Goal: Task Accomplishment & Management: Use online tool/utility

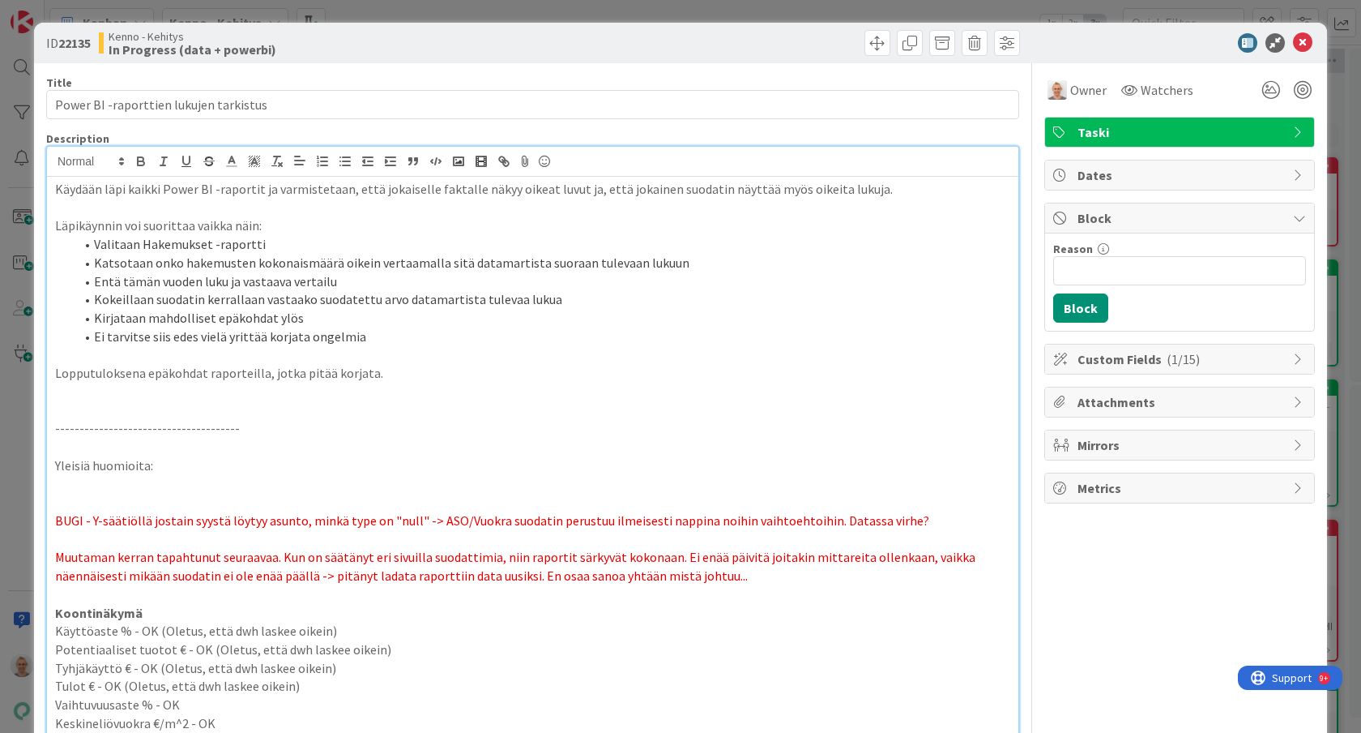
click at [32, 402] on div "ID 22135 Kenno - Kehitys In Progress (data + powerbi) Title 38 / 128 Power BI -…" at bounding box center [680, 366] width 1361 height 733
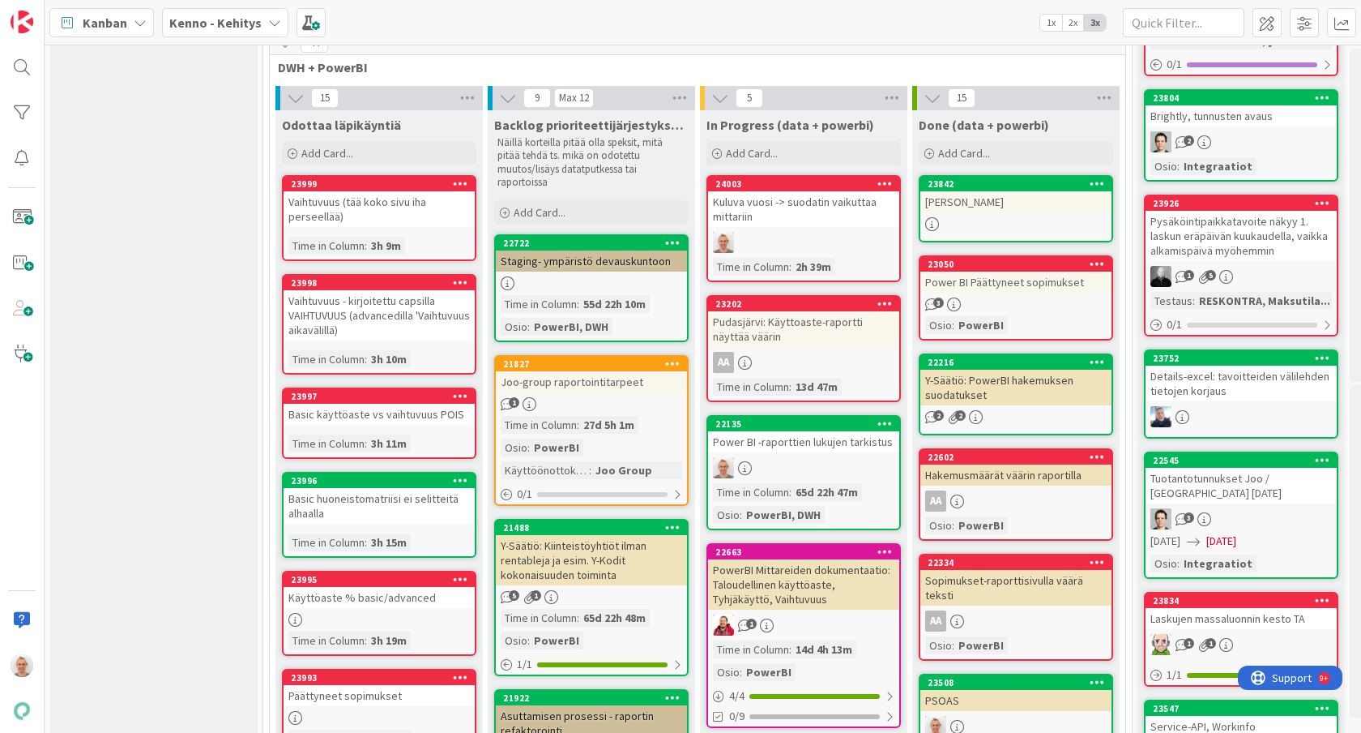
click at [1016, 201] on div "[PERSON_NAME]" at bounding box center [1016, 201] width 191 height 21
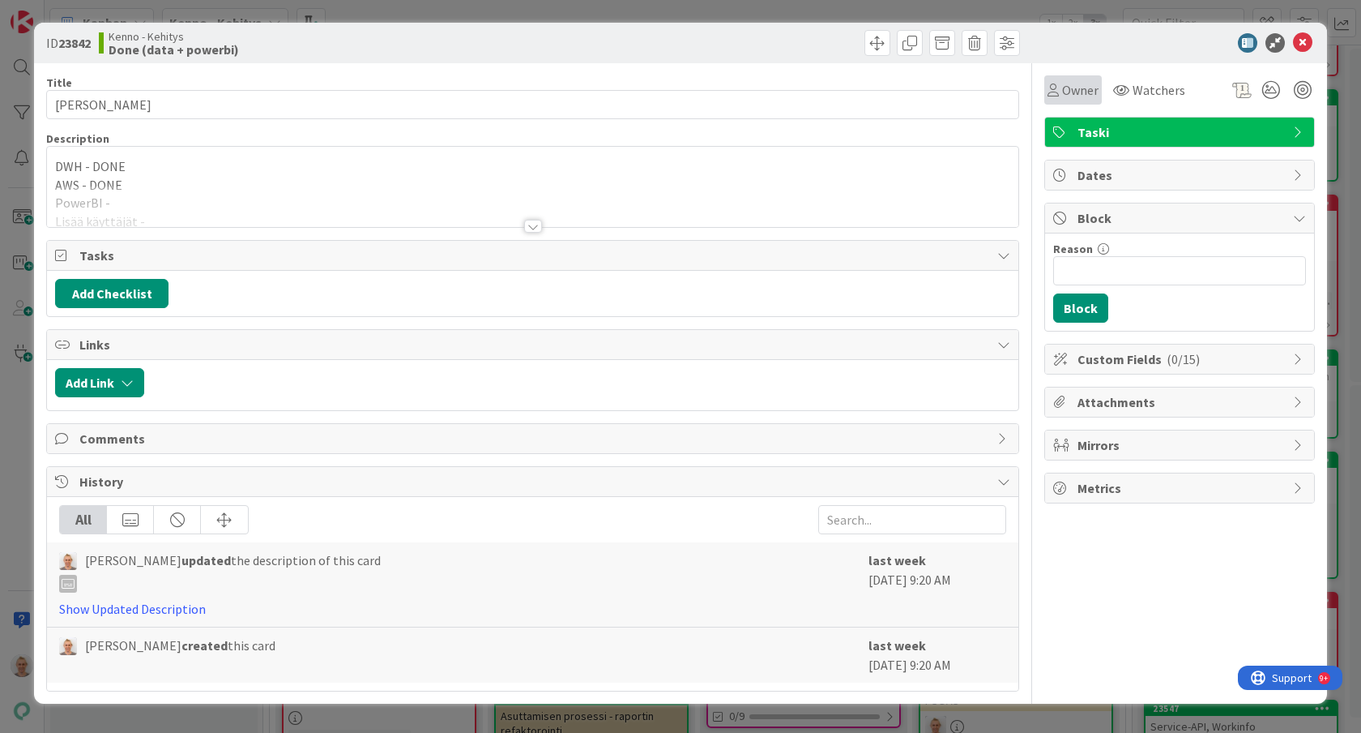
click at [1080, 88] on span "Owner" at bounding box center [1080, 89] width 36 height 19
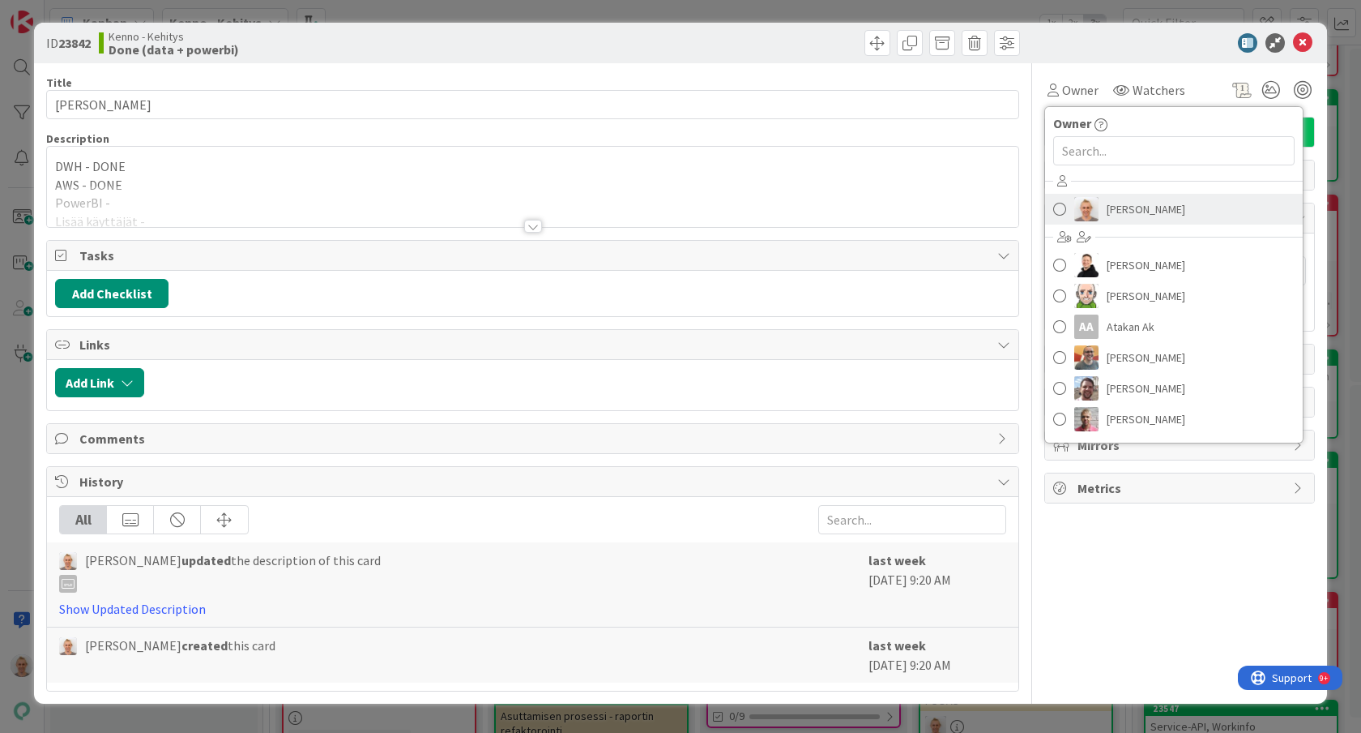
click at [1123, 208] on span "[PERSON_NAME]" at bounding box center [1146, 209] width 79 height 24
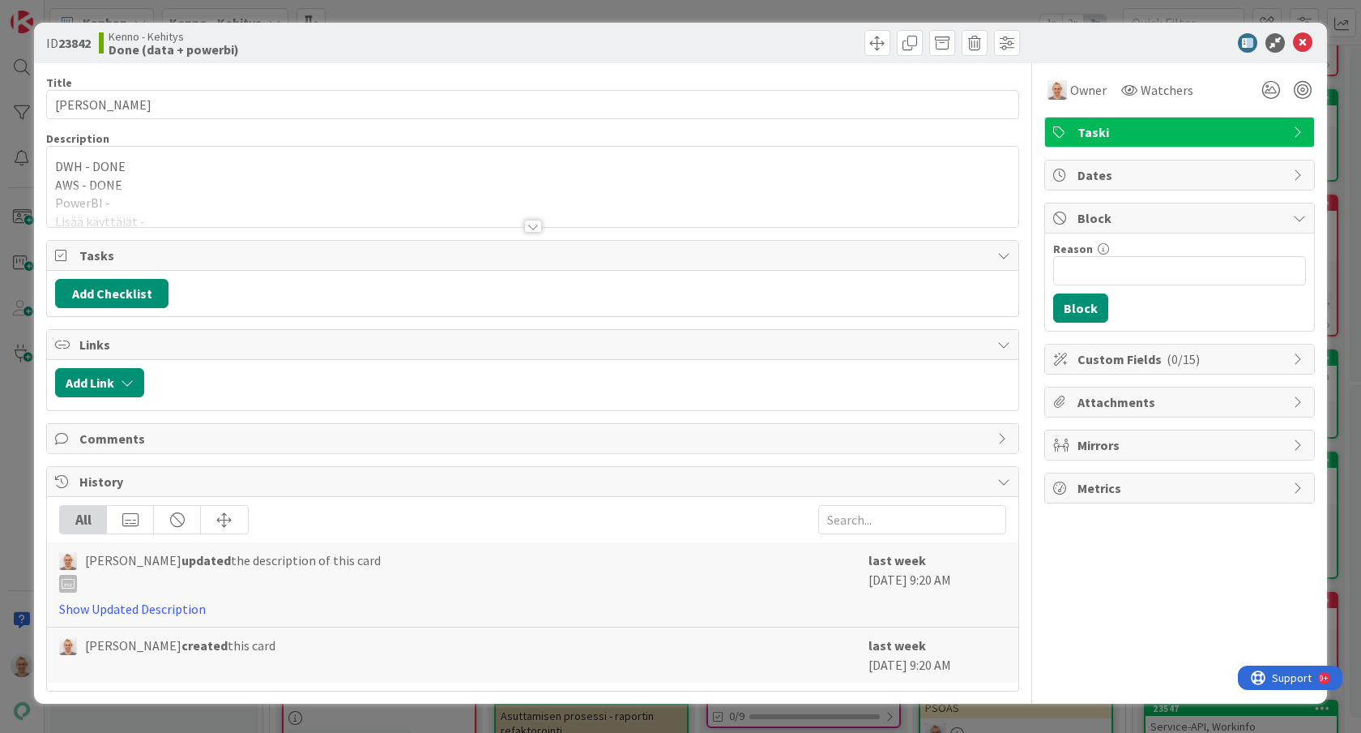
click at [590, 186] on div at bounding box center [533, 206] width 972 height 41
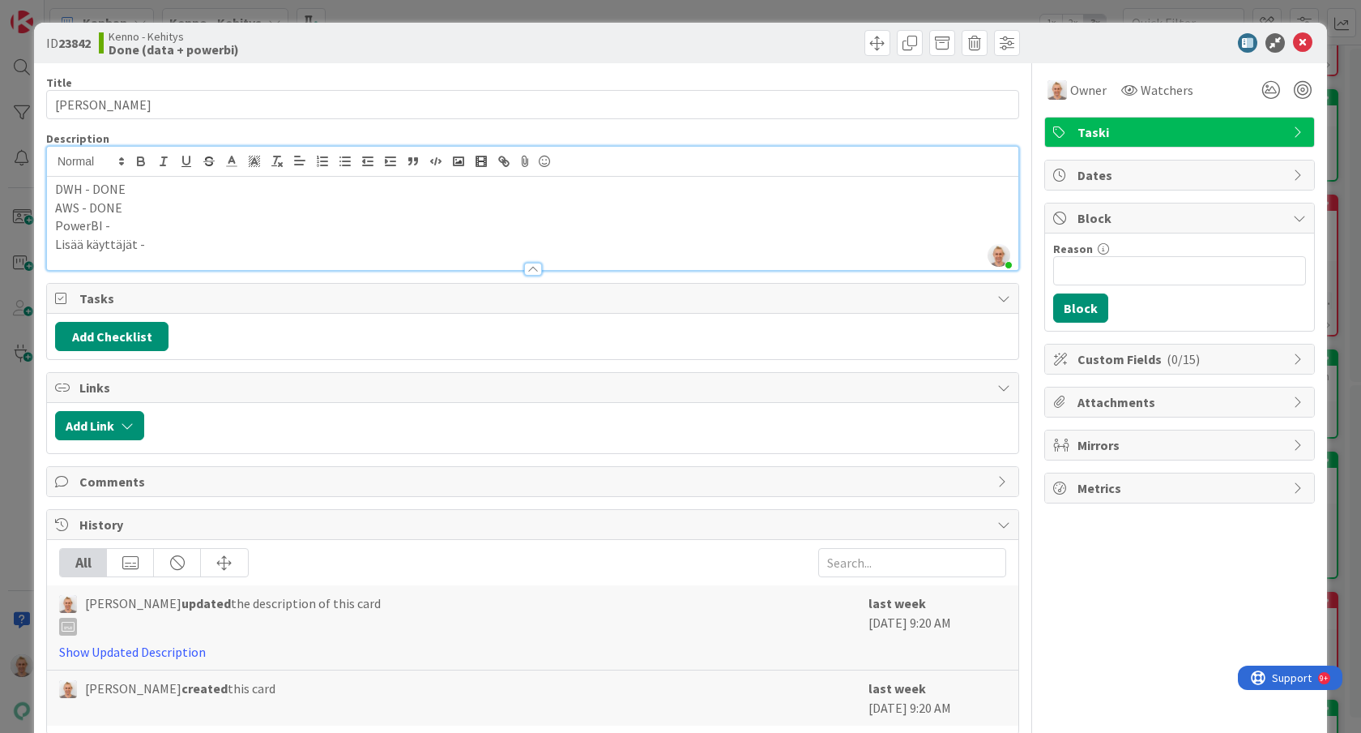
click at [523, 182] on p "DWH - DONE" at bounding box center [532, 189] width 955 height 19
click at [382, 226] on p "PowerBI -" at bounding box center [532, 225] width 955 height 19
copy div "DWH - DONE AWS - DONE PowerBI - DONE Lisää käyttäjät - DONE"
click at [10, 214] on div "ID 23842 Kenno - Kehitys Done (data + powerbi) Title 3 / 128 JOO Description [P…" at bounding box center [680, 366] width 1361 height 733
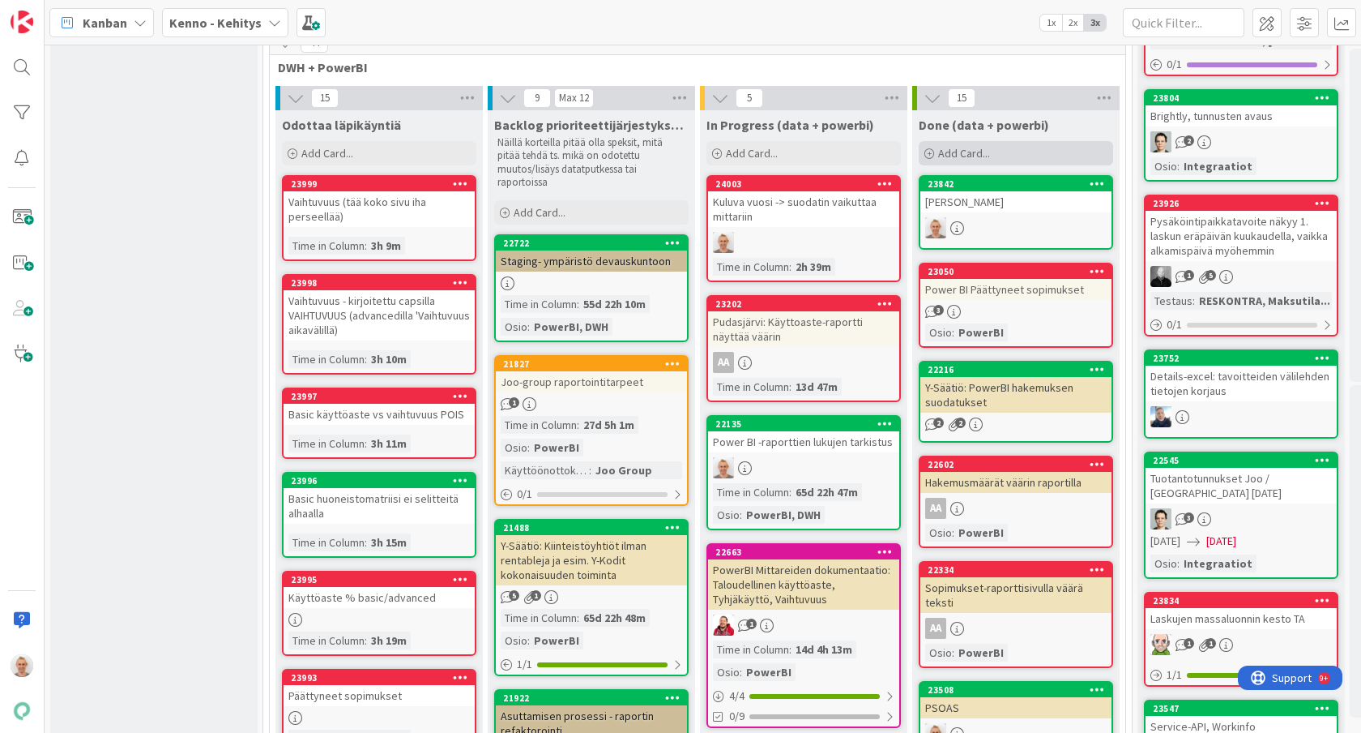
click at [976, 146] on span "Add Card..." at bounding box center [964, 153] width 52 height 15
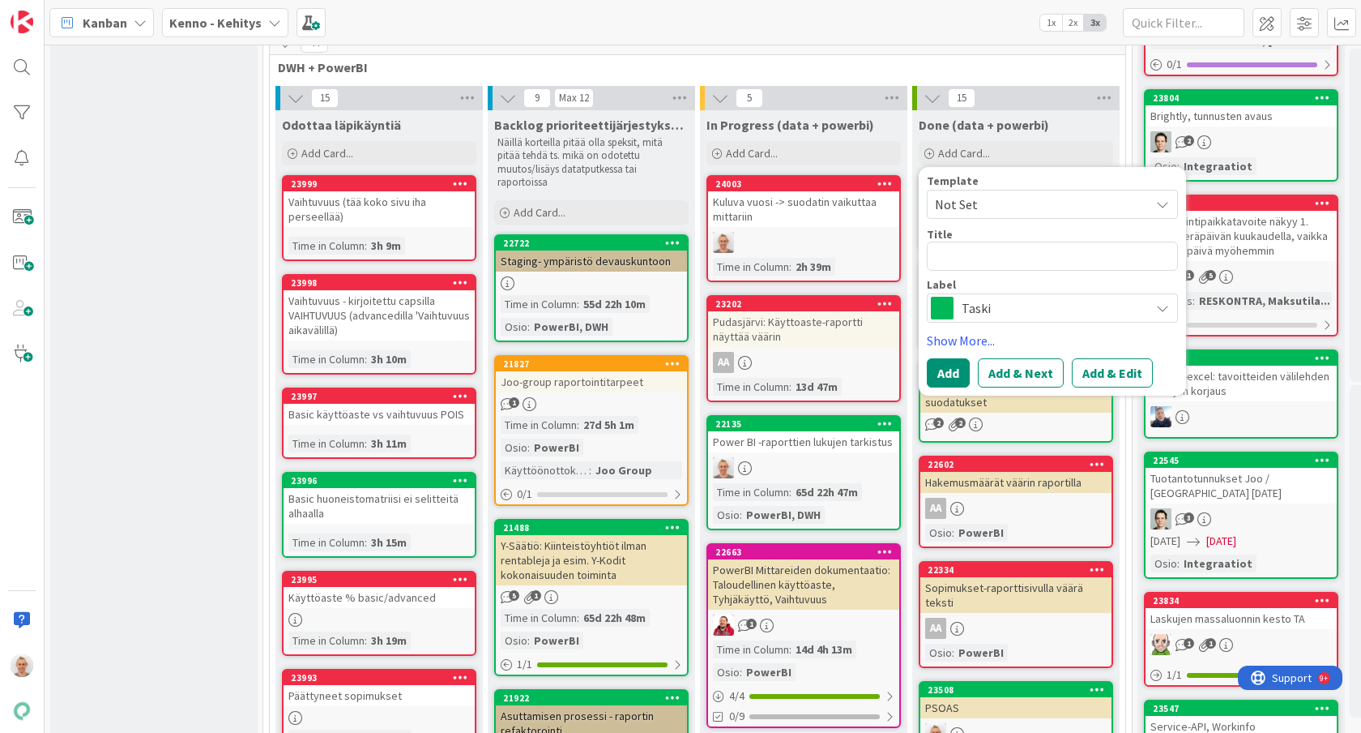
type textarea "x"
type textarea "R"
type textarea "x"
type textarea "RS"
type textarea "x"
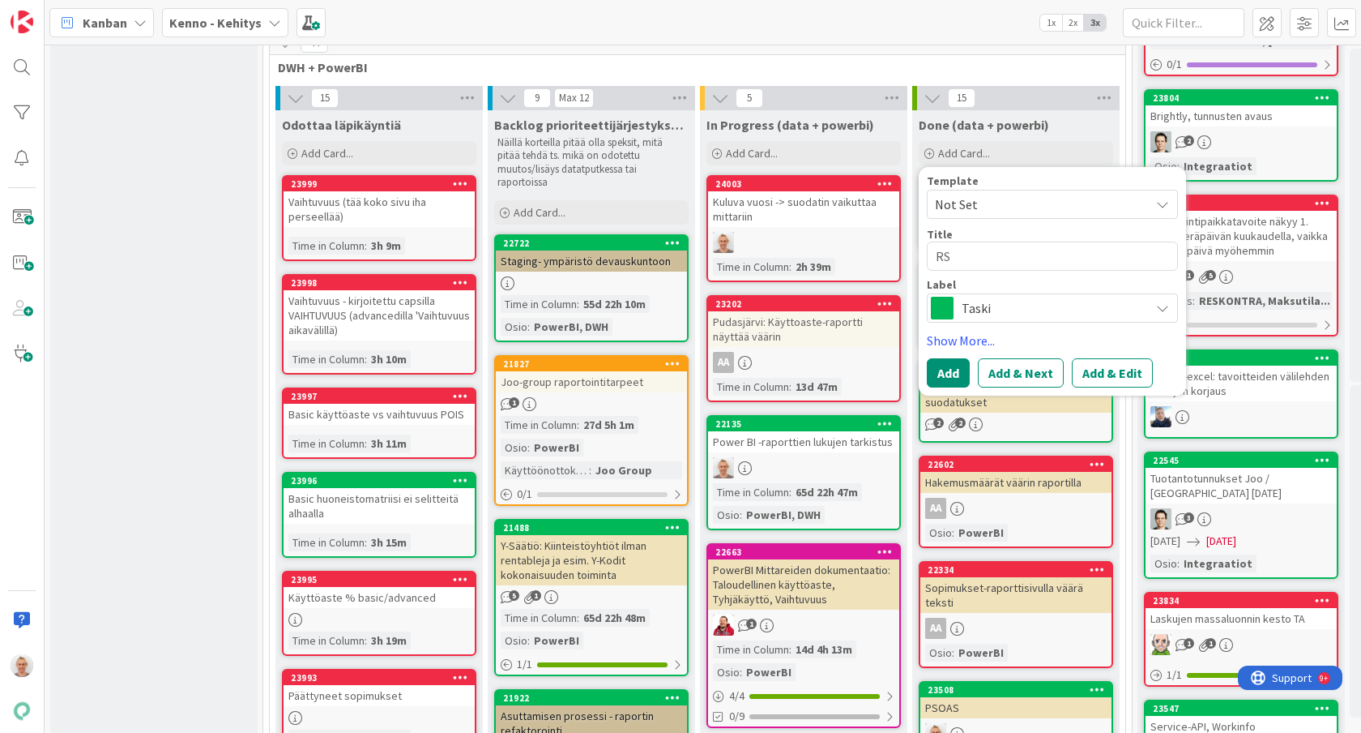
type textarea "RSA"
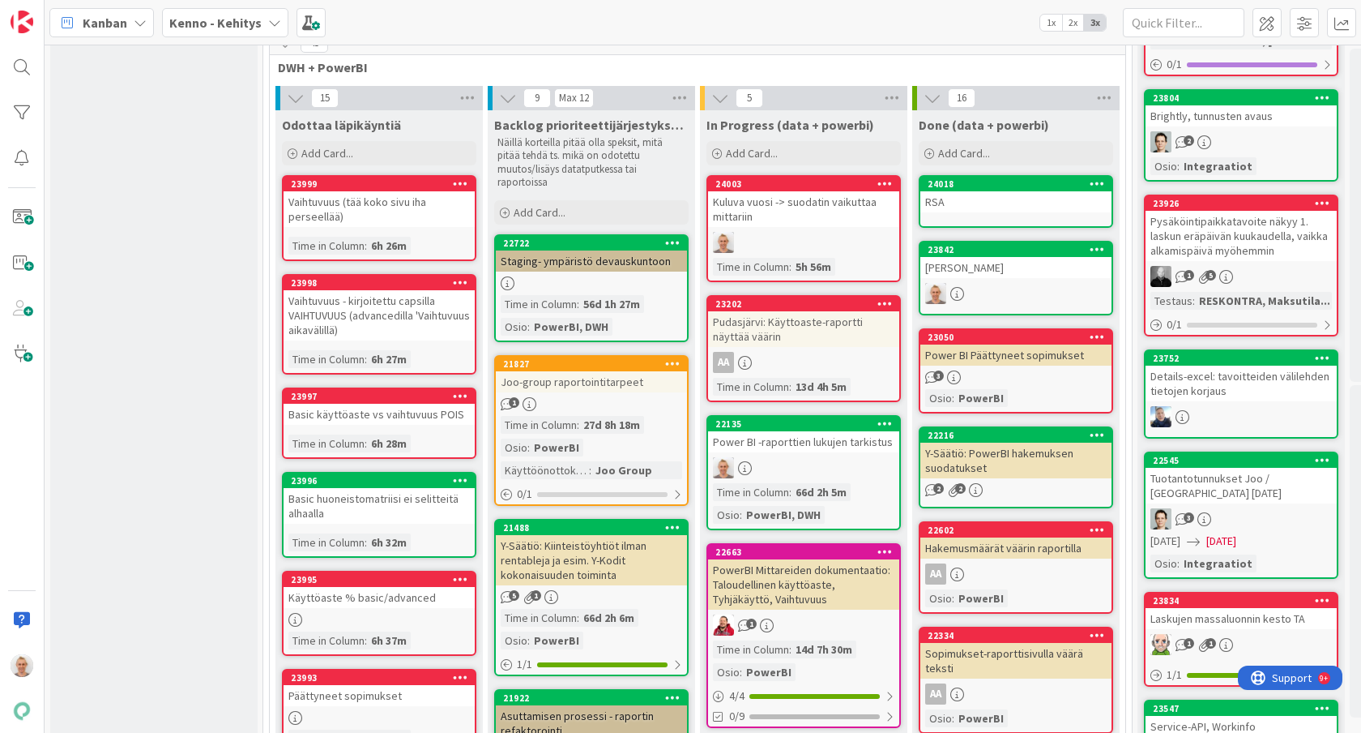
click at [1022, 202] on div "RSA" at bounding box center [1016, 201] width 191 height 21
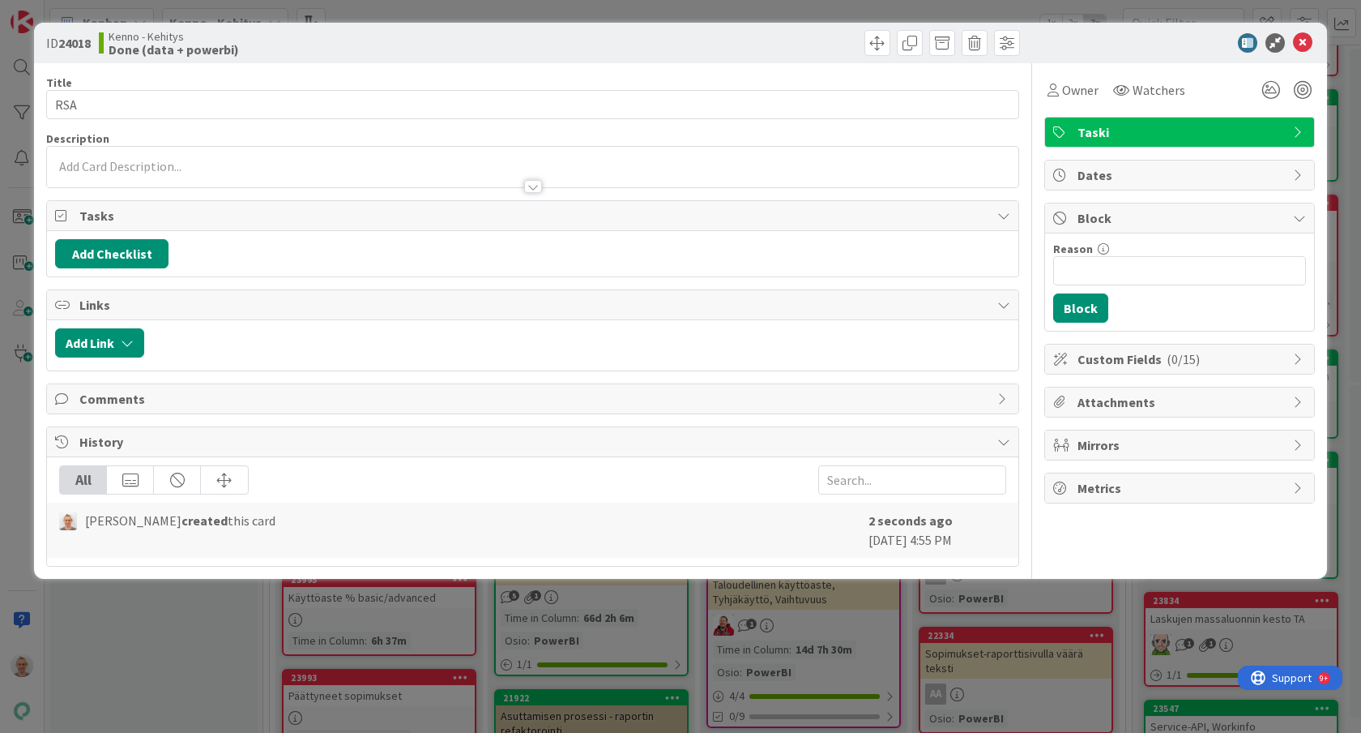
click at [539, 174] on div at bounding box center [533, 178] width 972 height 17
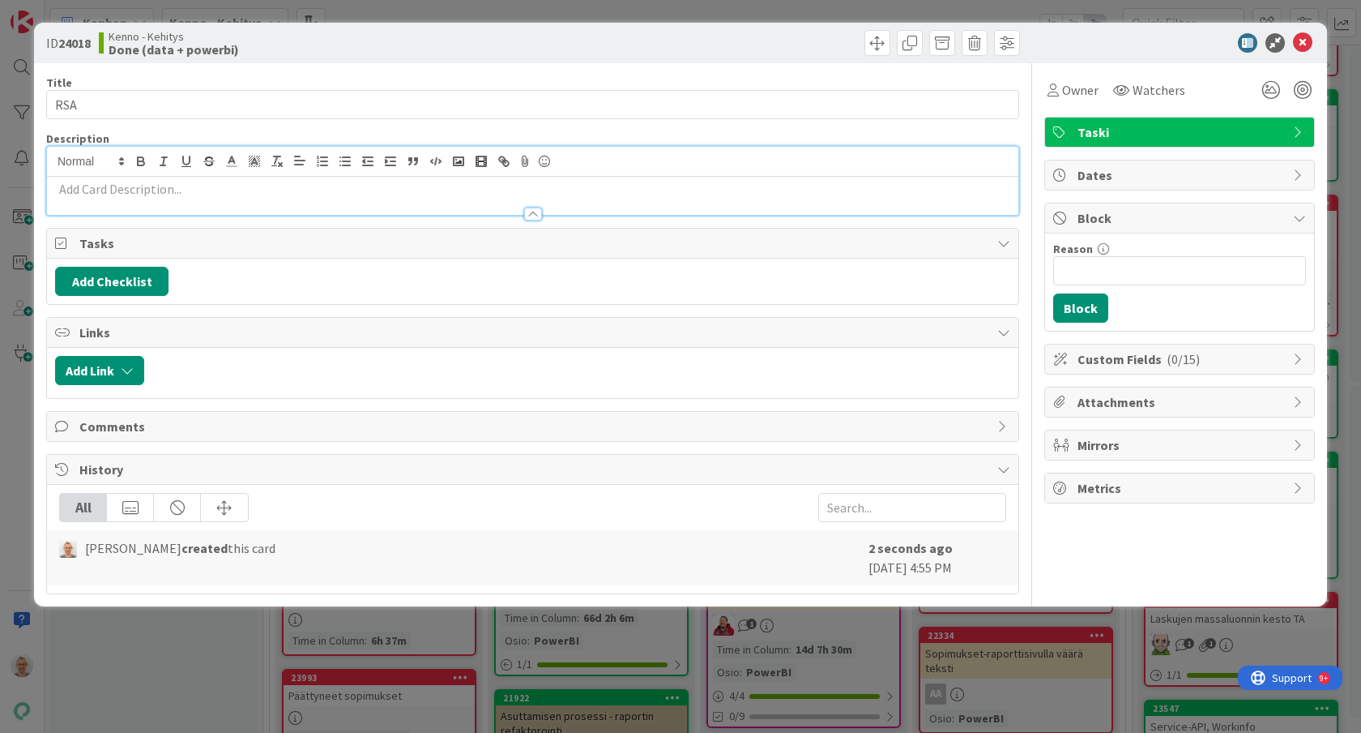
click at [525, 186] on p at bounding box center [532, 189] width 955 height 19
paste div
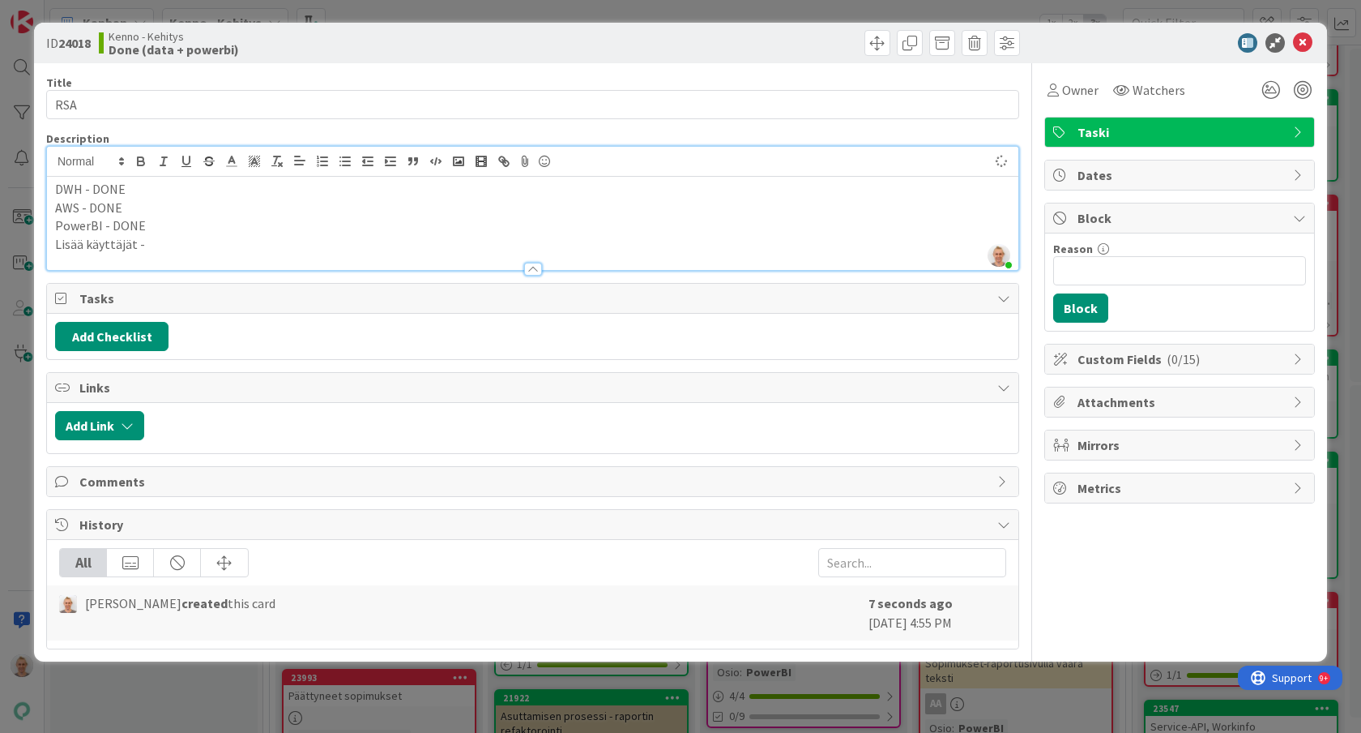
click at [122, 227] on p "PowerBI - DONE" at bounding box center [532, 225] width 955 height 19
click at [102, 203] on p "AWS - DONE" at bounding box center [532, 208] width 955 height 19
click at [105, 191] on p "DWH - DONE" at bounding box center [532, 189] width 955 height 19
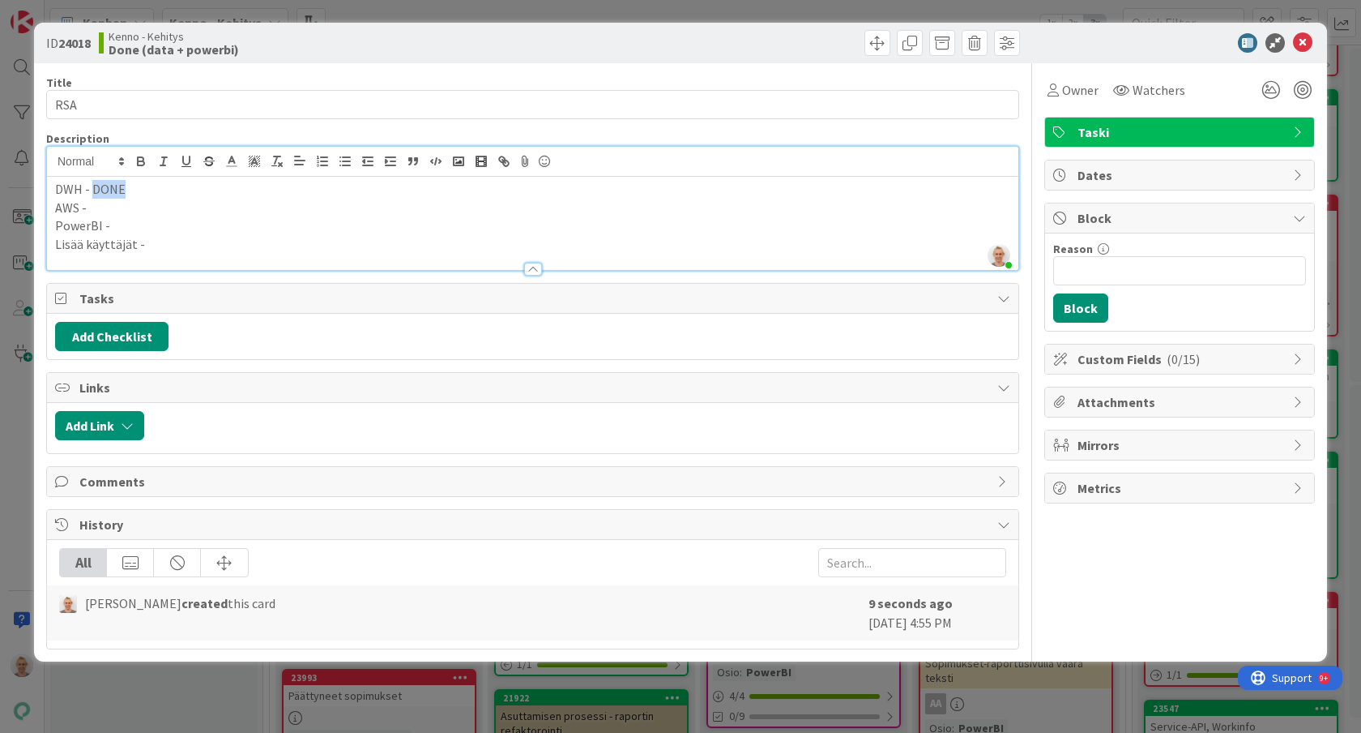
click at [105, 191] on p "DWH - DONE" at bounding box center [532, 189] width 955 height 19
click at [246, 246] on p "Lisää käyttäjät -" at bounding box center [532, 244] width 955 height 19
click at [19, 326] on div "ID 24018 Kenno - Kehitys Done (data + powerbi) Title 3 / 128 RSA Description [P…" at bounding box center [680, 366] width 1361 height 733
